Goal: Task Accomplishment & Management: Manage account settings

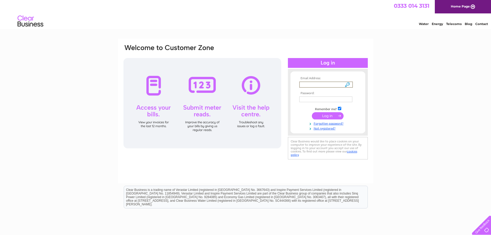
click at [348, 83] on input "text" at bounding box center [326, 84] width 54 height 6
type input "[PERSON_NAME][EMAIL_ADDRESS][DOMAIN_NAME]"
click at [323, 115] on input "submit" at bounding box center [328, 115] width 32 height 7
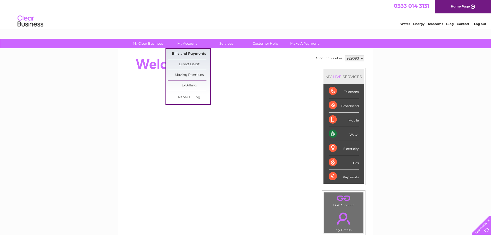
click at [187, 52] on link "Bills and Payments" at bounding box center [189, 54] width 42 height 10
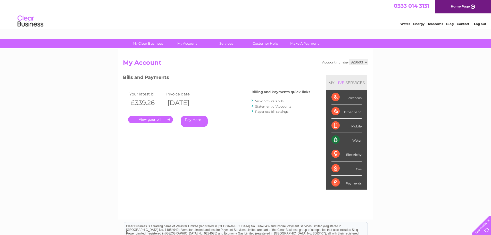
click at [157, 119] on link "." at bounding box center [150, 119] width 45 height 7
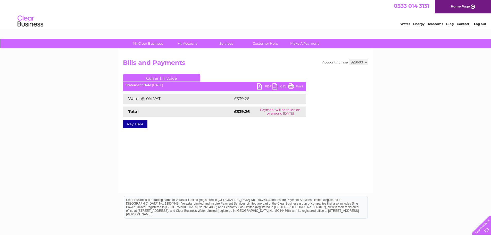
click at [263, 83] on link "PDF" at bounding box center [264, 86] width 15 height 7
